Goal: Navigation & Orientation: Find specific page/section

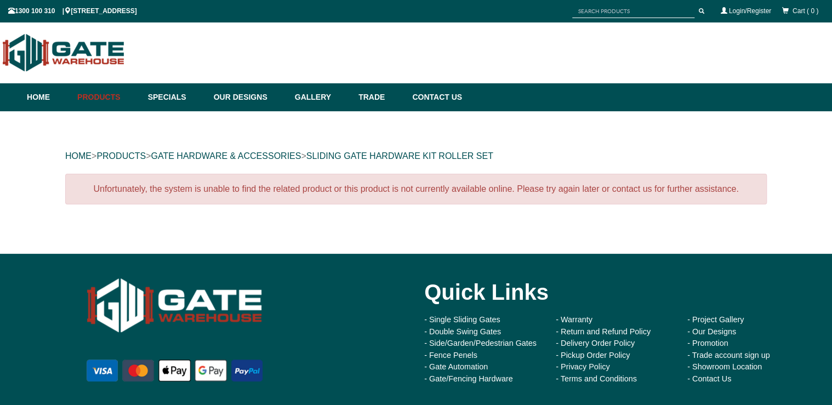
click at [270, 211] on div "Unfortunately, the system is unable to find the related product or this product…" at bounding box center [415, 200] width 701 height 53
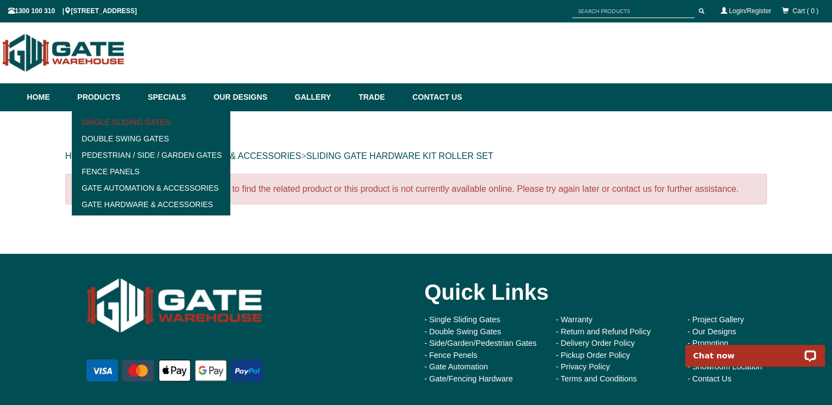
click at [105, 121] on link "Single Sliding Gates" at bounding box center [151, 122] width 152 height 16
